Goal: Task Accomplishment & Management: Use online tool/utility

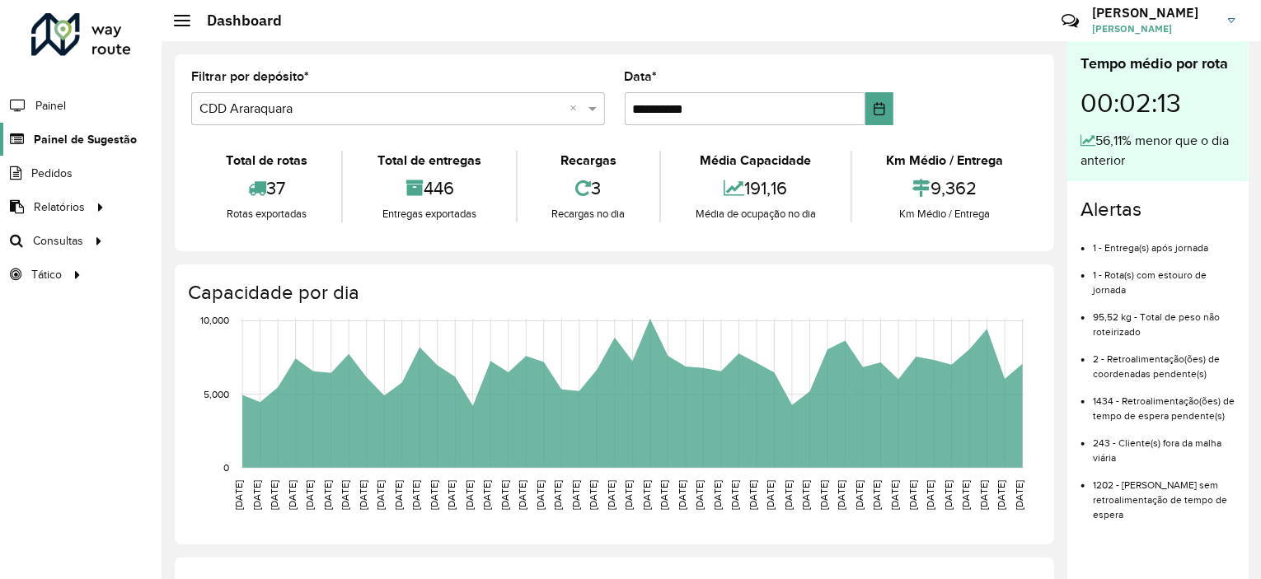
click at [84, 143] on span "Painel de Sugestão" at bounding box center [85, 139] width 103 height 17
click at [101, 128] on link "Painel de Sugestão" at bounding box center [68, 139] width 137 height 33
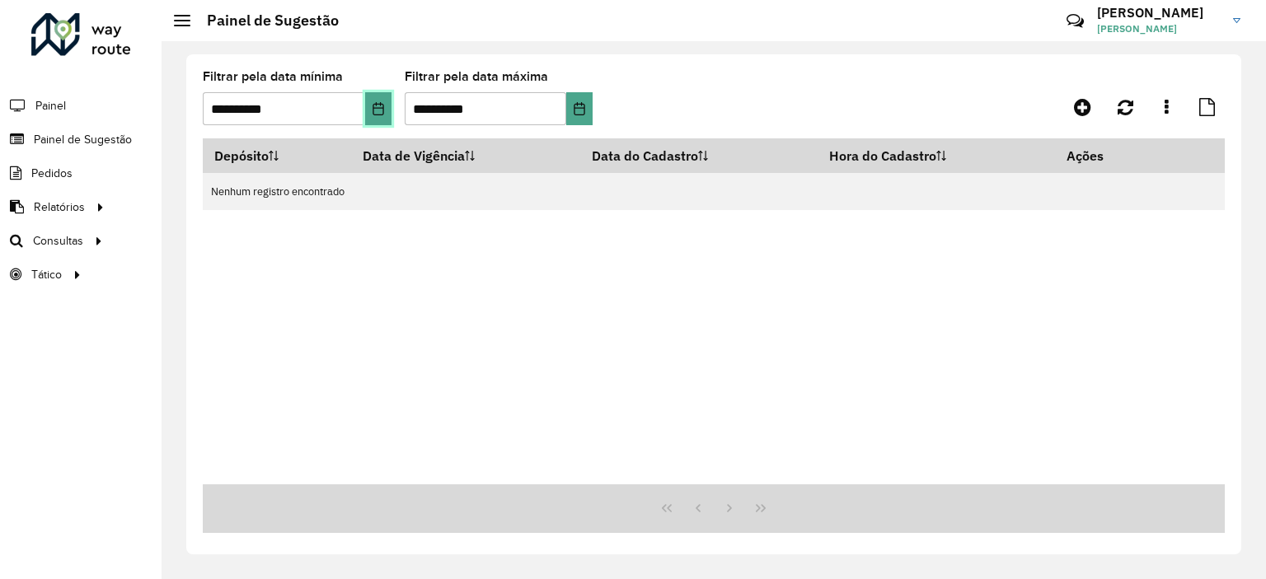
click at [379, 115] on icon "Choose Date" at bounding box center [377, 108] width 11 height 13
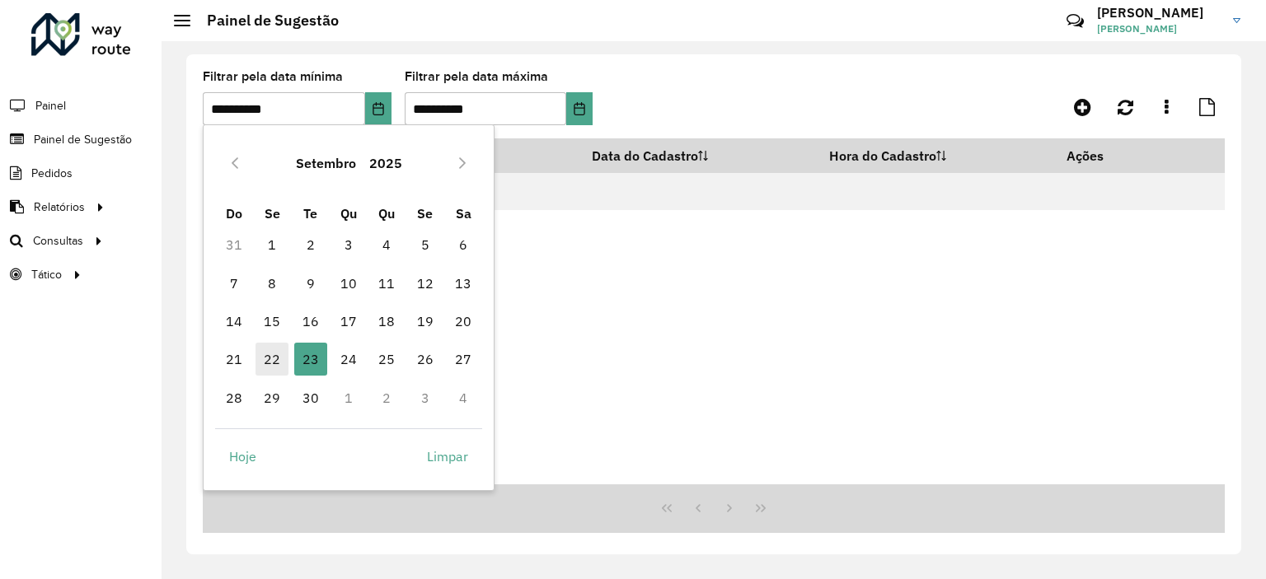
click at [264, 367] on span "22" at bounding box center [271, 359] width 33 height 33
type input "**********"
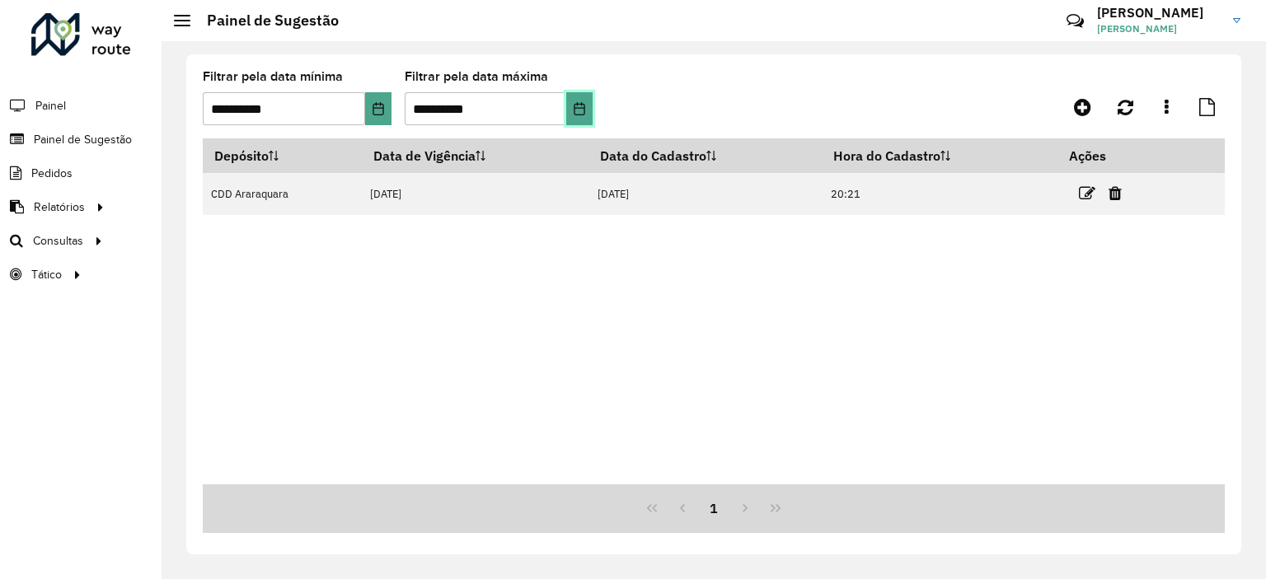
click at [579, 106] on icon "Choose Date" at bounding box center [579, 108] width 13 height 13
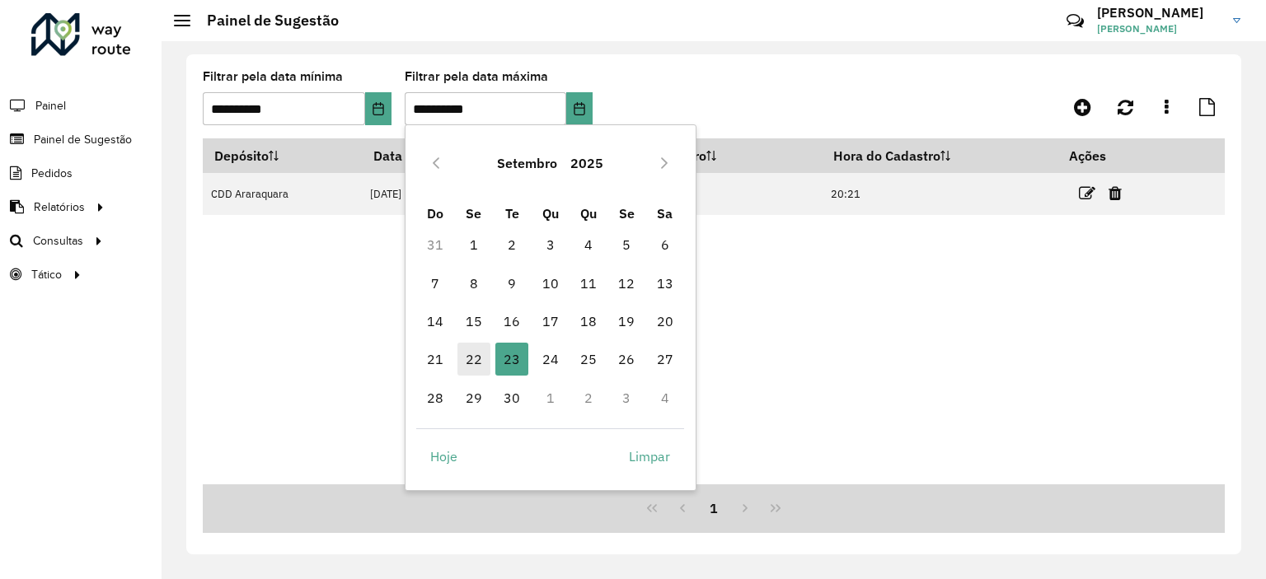
click at [468, 355] on span "22" at bounding box center [473, 359] width 33 height 33
type input "**********"
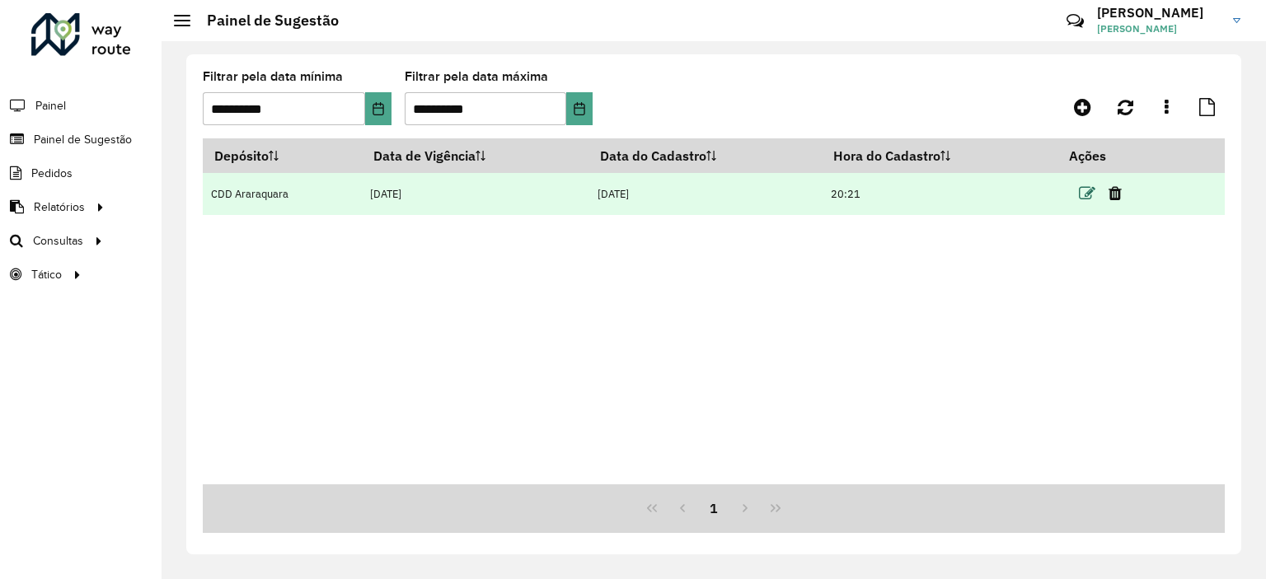
click at [1084, 193] on icon at bounding box center [1087, 193] width 16 height 16
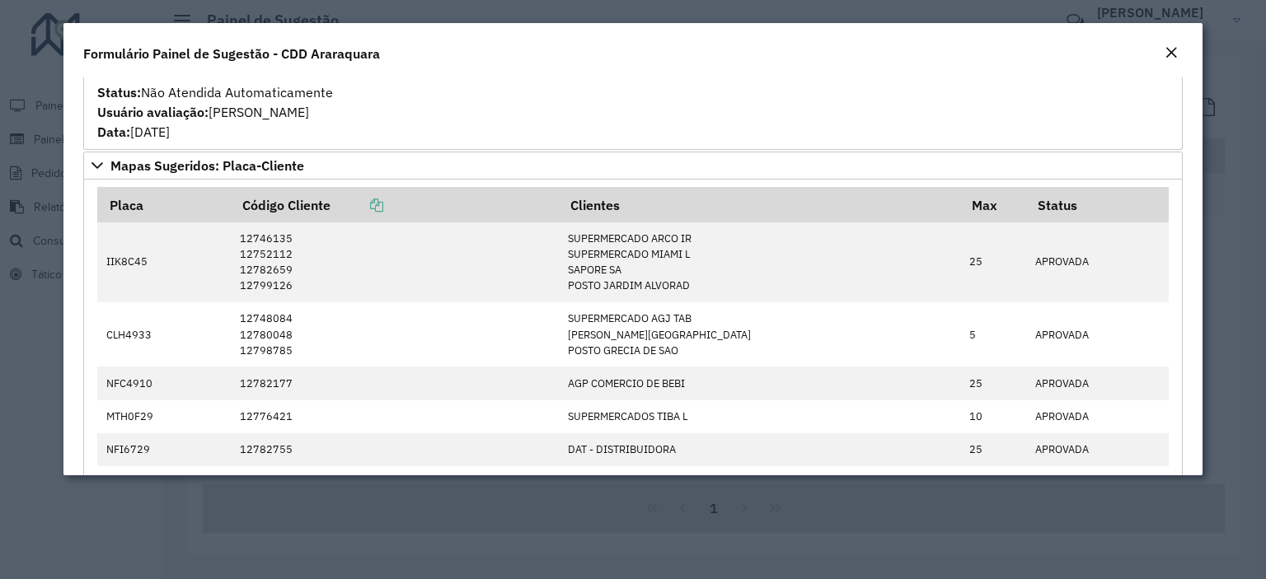
scroll to position [577, 0]
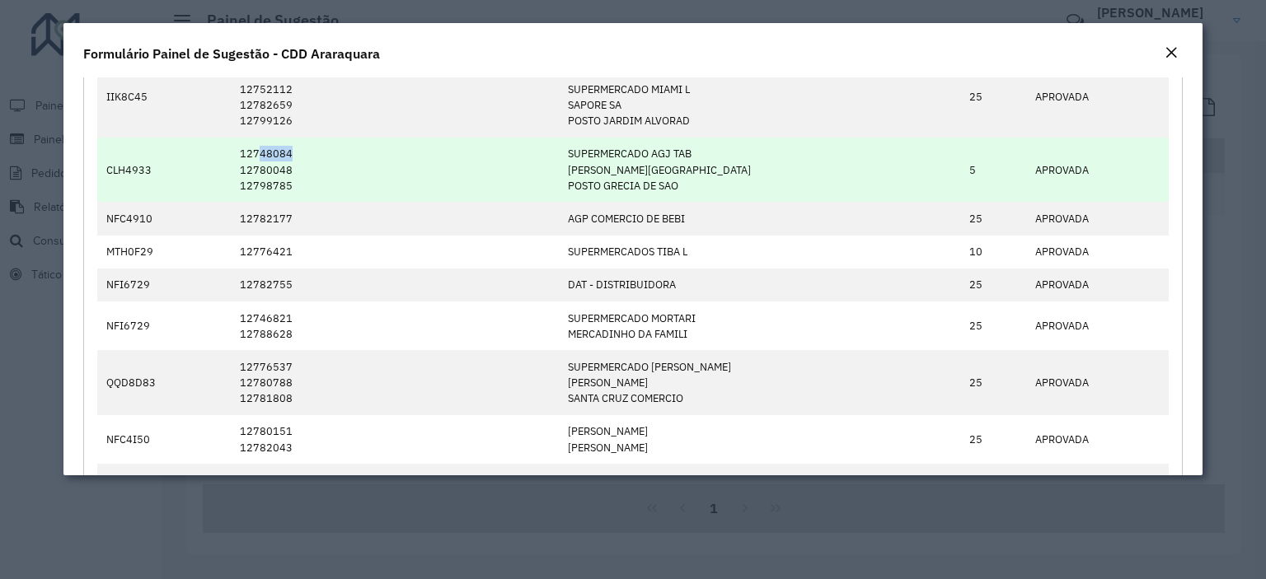
drag, startPoint x: 270, startPoint y: 154, endPoint x: 307, endPoint y: 154, distance: 37.1
click at [307, 154] on td "12748084 12780048 12798785" at bounding box center [396, 170] width 328 height 65
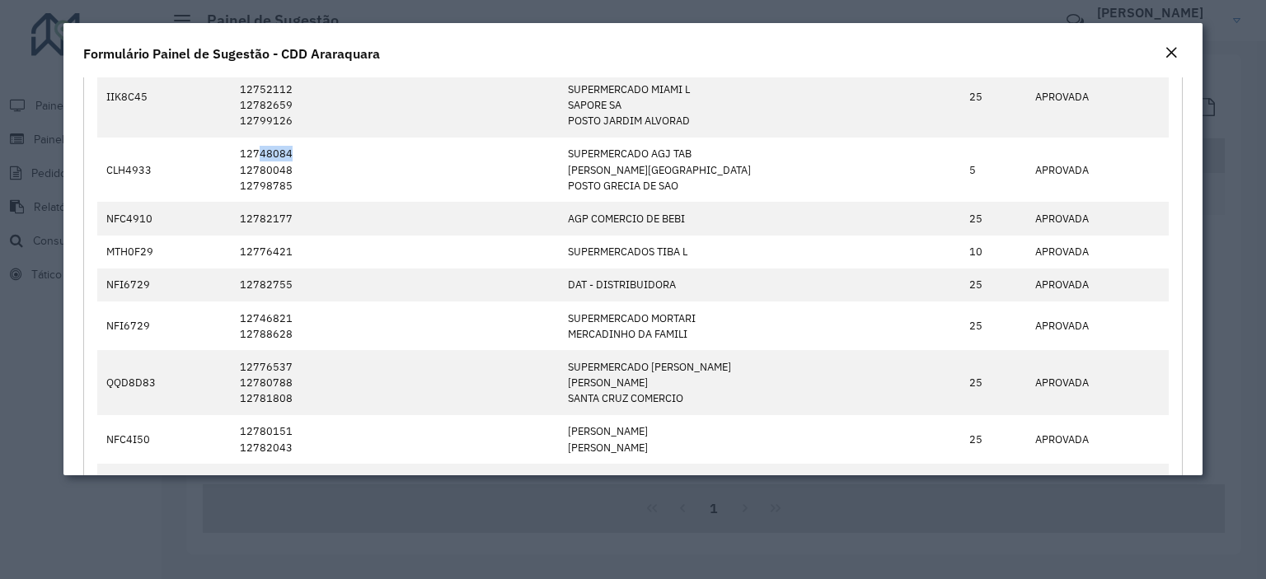
click at [1169, 46] on em "Close" at bounding box center [1170, 52] width 13 height 13
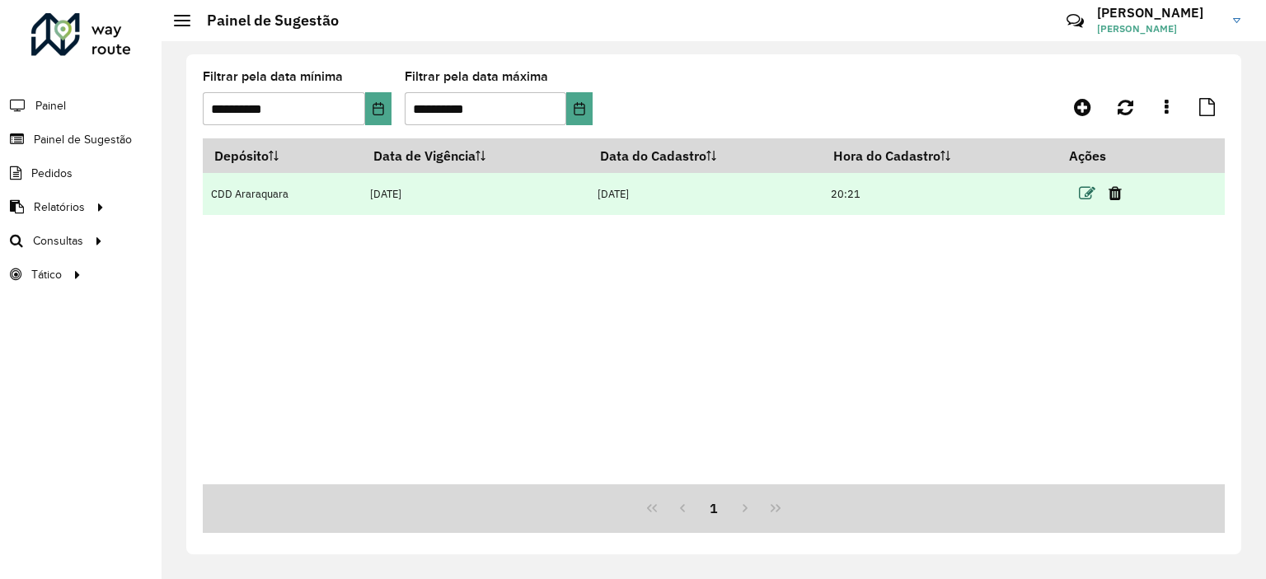
click at [1084, 192] on icon at bounding box center [1087, 193] width 16 height 16
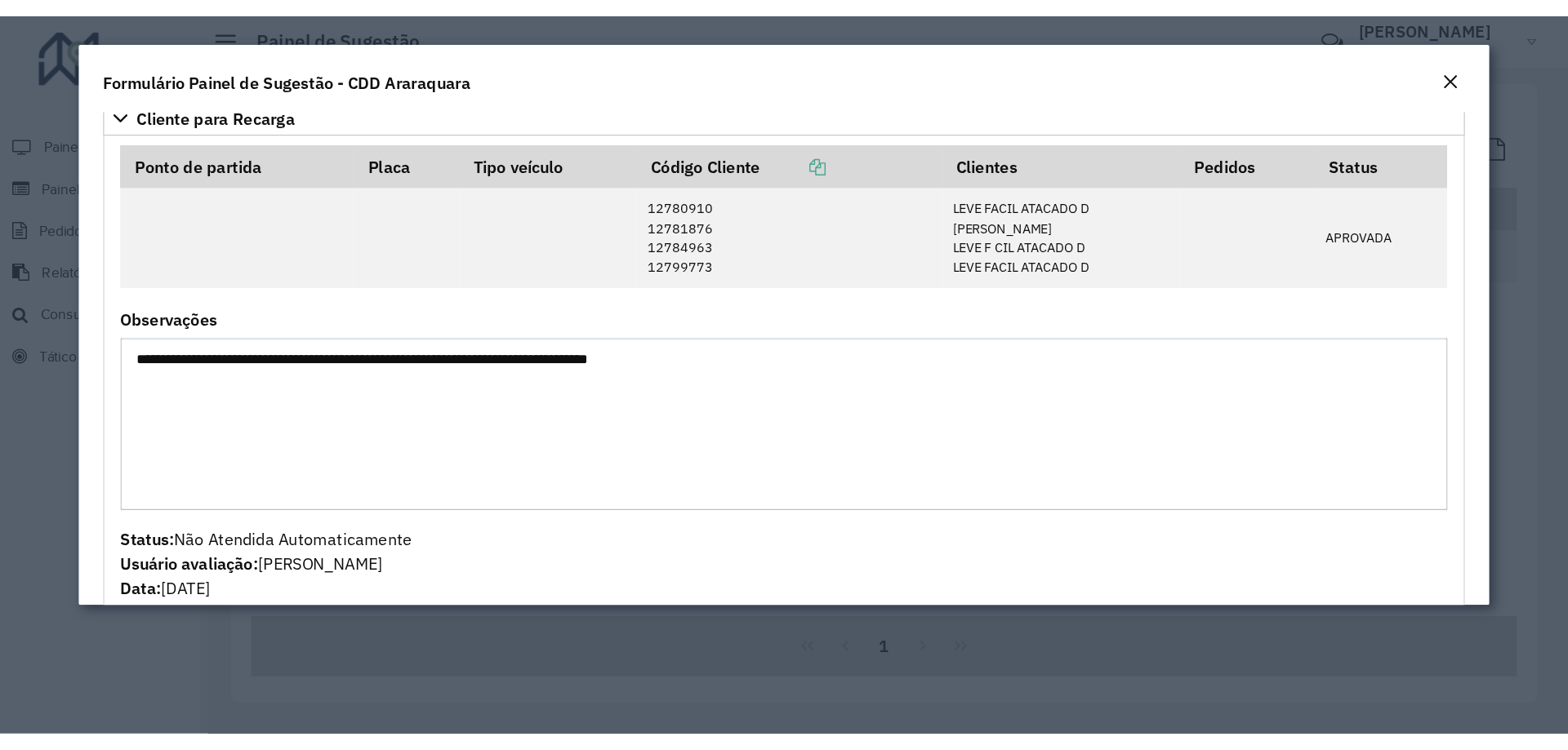
scroll to position [0, 0]
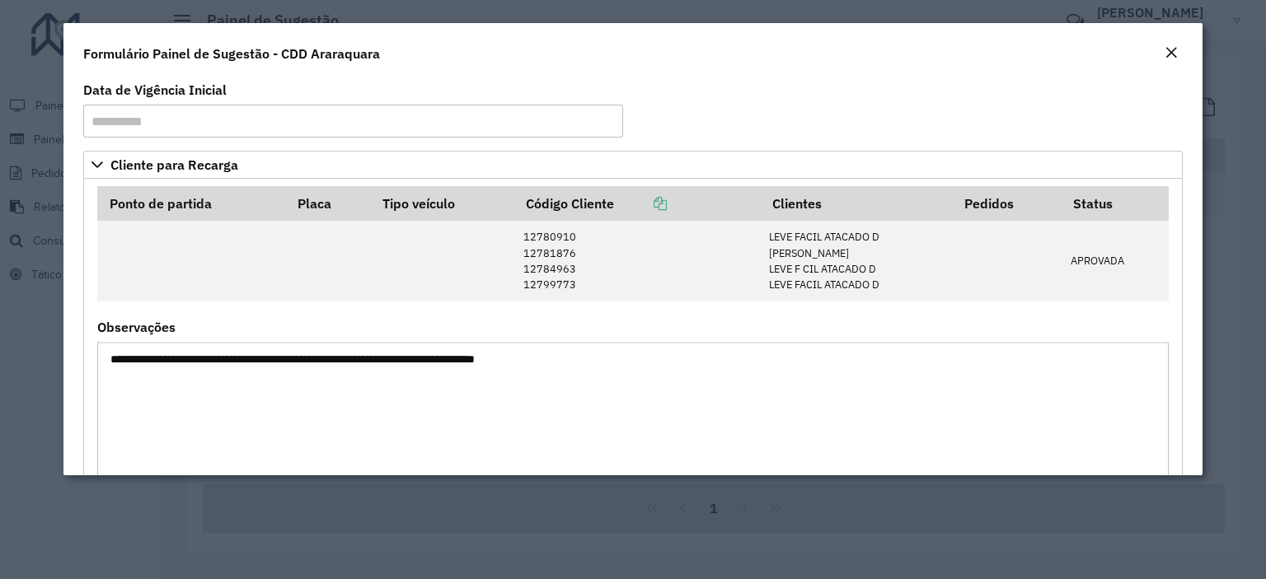
click at [1160, 48] on button "Close" at bounding box center [1170, 53] width 23 height 21
